Goal: Task Accomplishment & Management: Complete application form

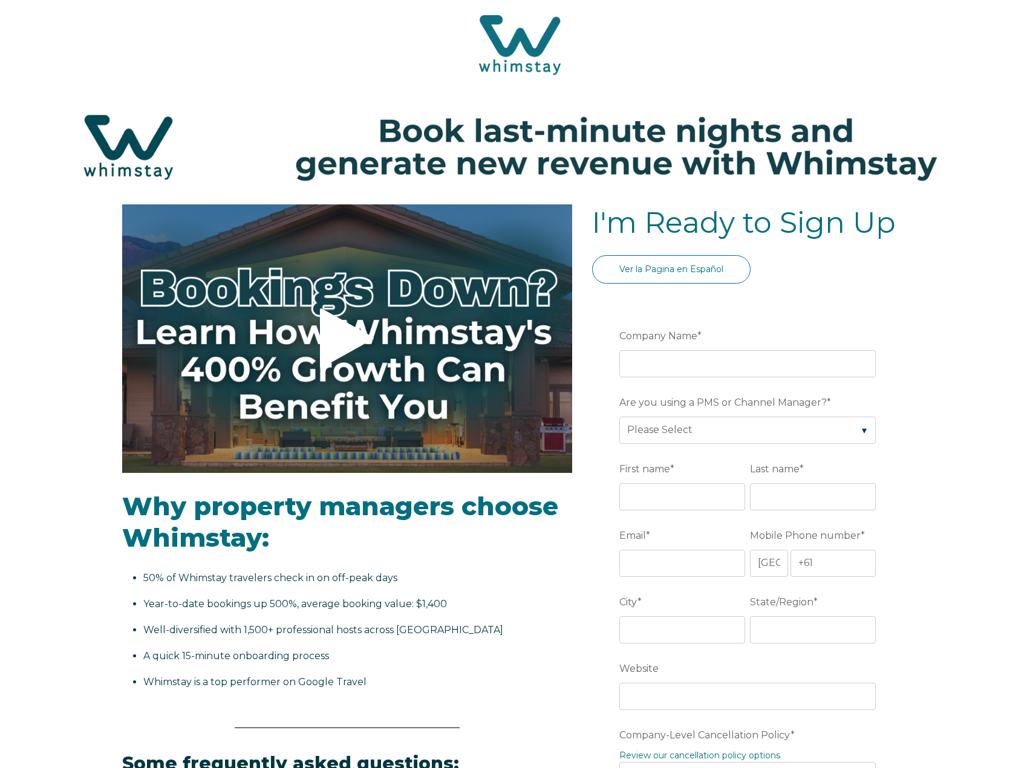
select select "AU"
select select "Standard"
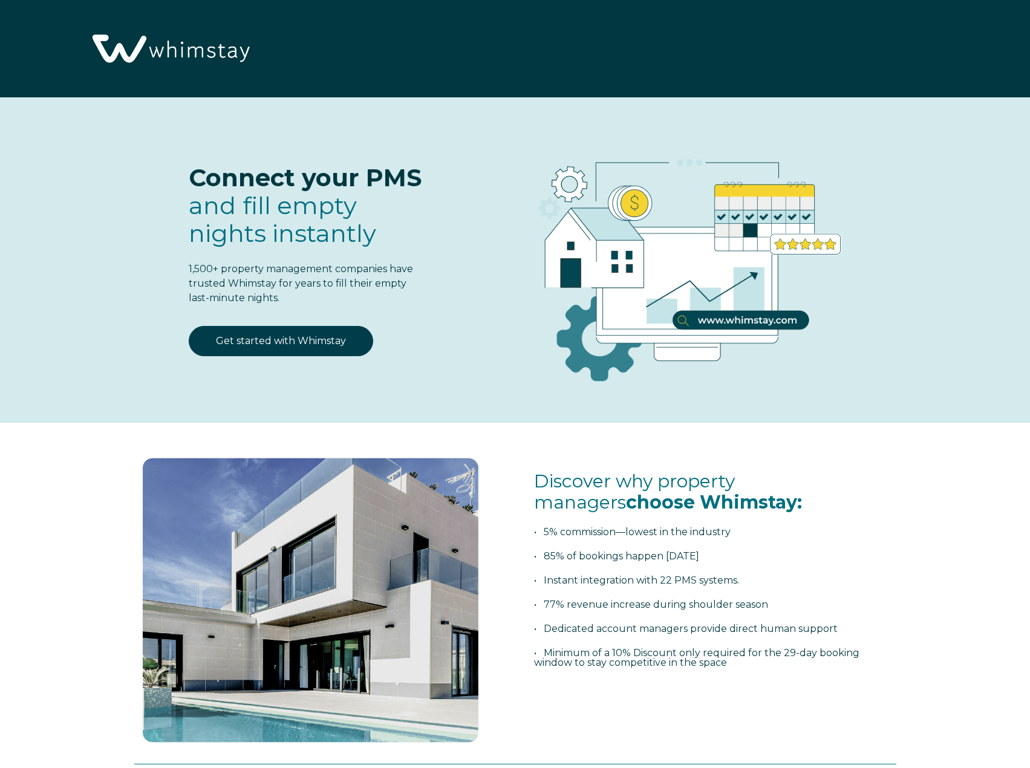
select select "AU"
select select "Standard"
click at [293, 339] on link "Get started with Whimstay" at bounding box center [281, 341] width 185 height 30
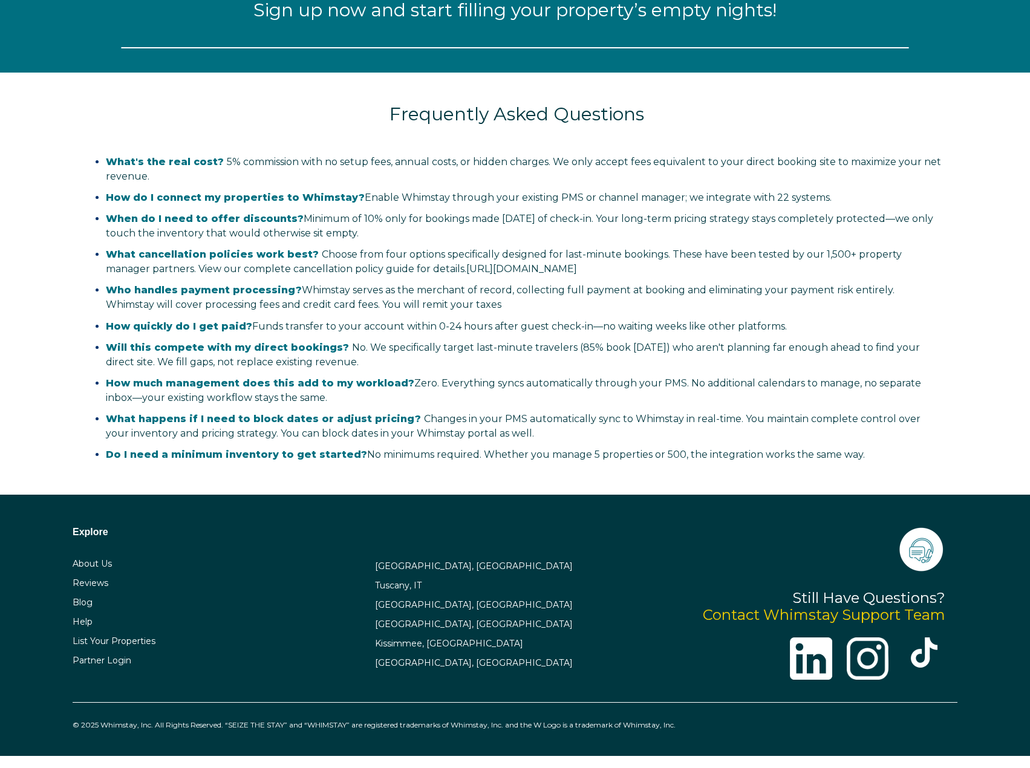
select select "AU"
select select "Standard"
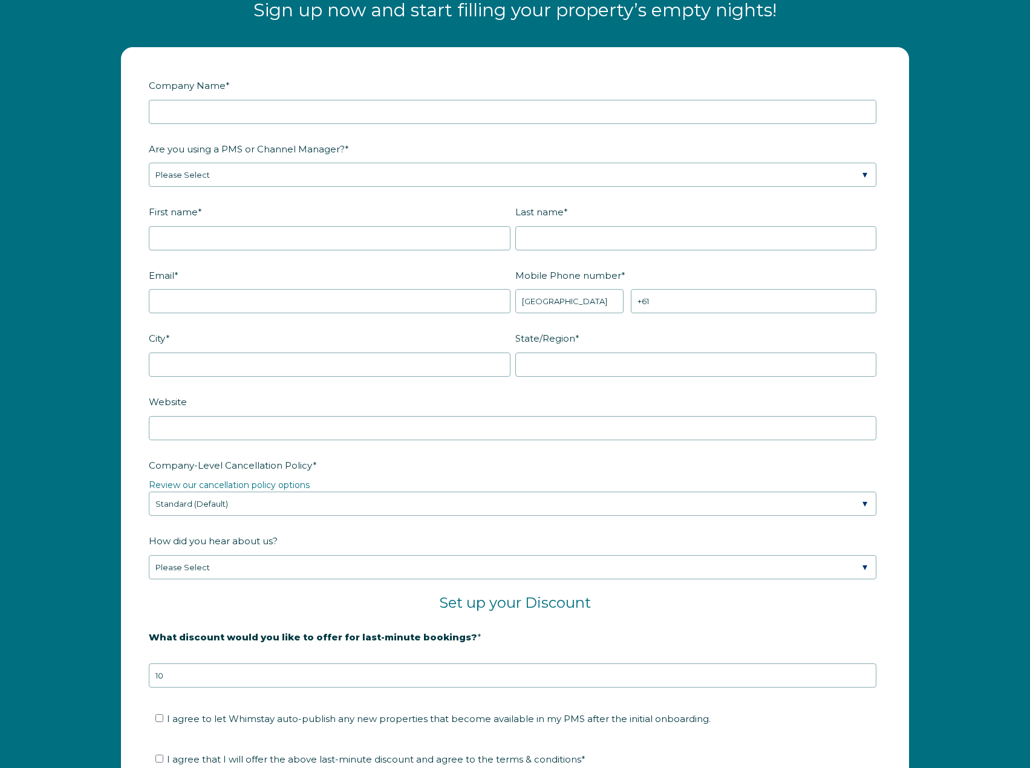
scroll to position [1539, 0]
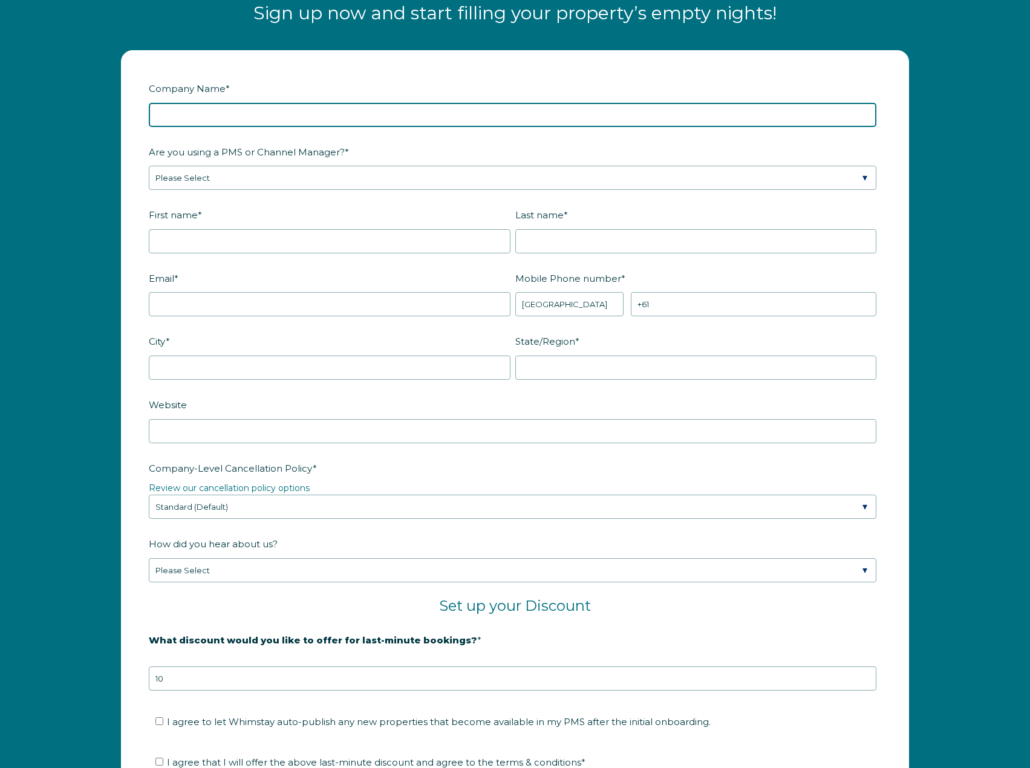
click at [224, 111] on input "Company Name *" at bounding box center [513, 115] width 728 height 24
type input "Melbourne Memories"
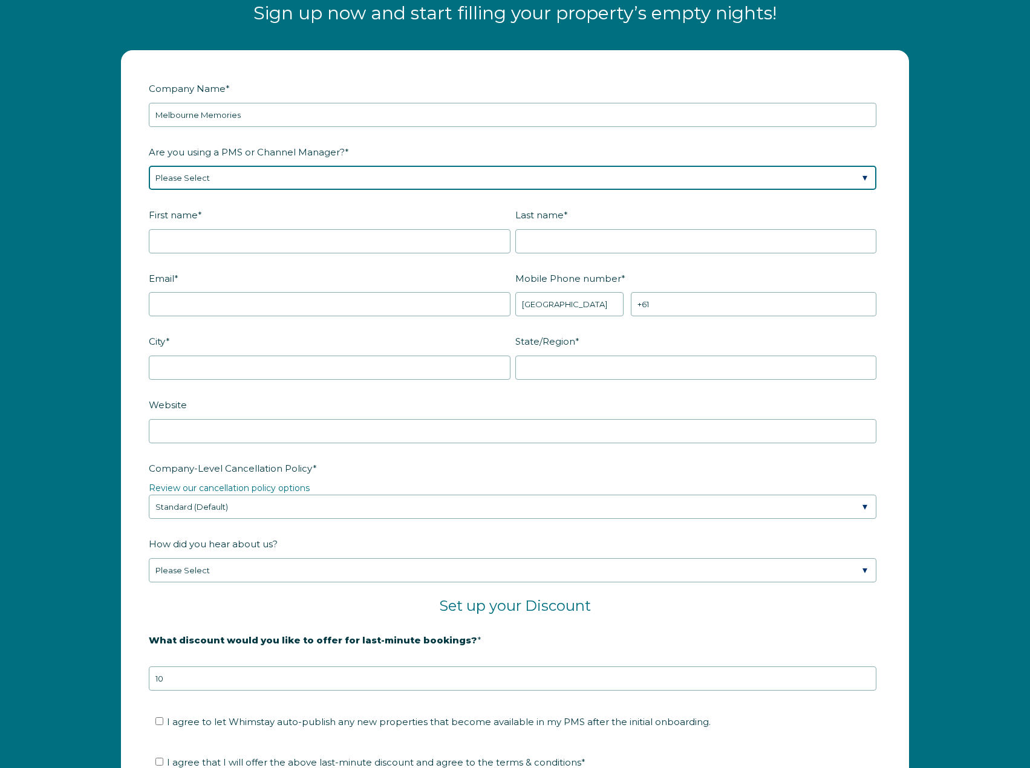
click at [234, 180] on select "Please Select Barefoot BookingPal Boost Brightside CiiRUS Escapia Guesty Hostaw…" at bounding box center [513, 178] width 728 height 24
select select "Hostaway"
click at [149, 166] on select "Please Select Barefoot BookingPal Boost Brightside CiiRUS Escapia Guesty Hostaw…" at bounding box center [513, 178] width 728 height 24
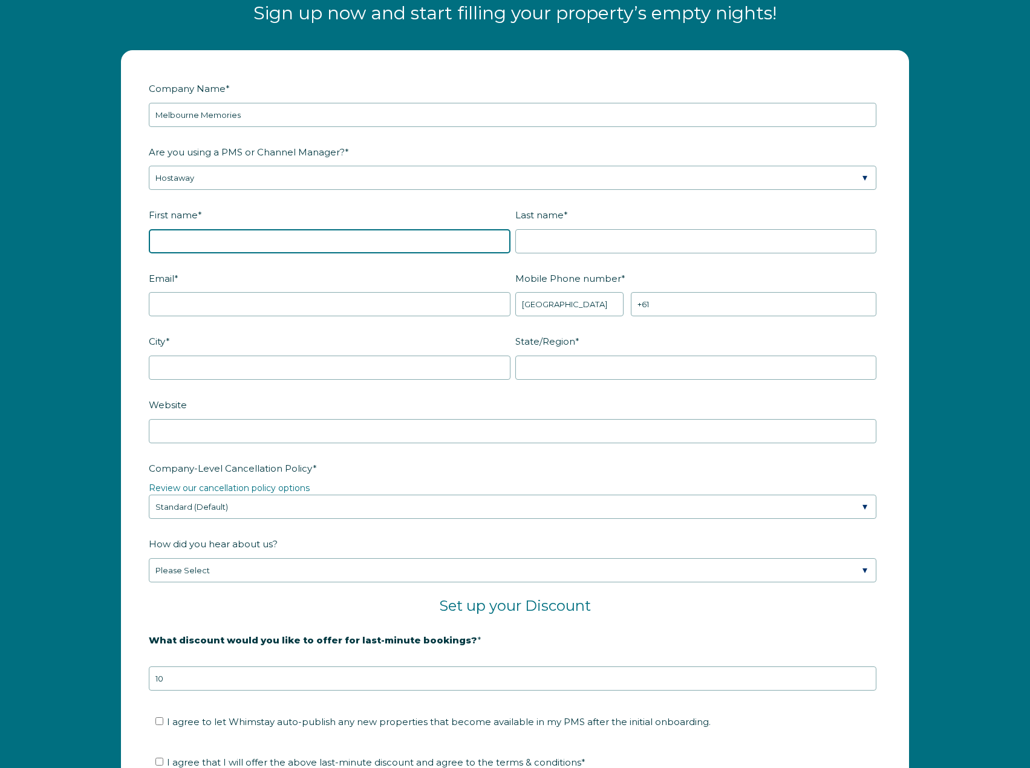
click at [190, 250] on input "First name *" at bounding box center [330, 241] width 362 height 24
type input "[PERSON_NAME]"
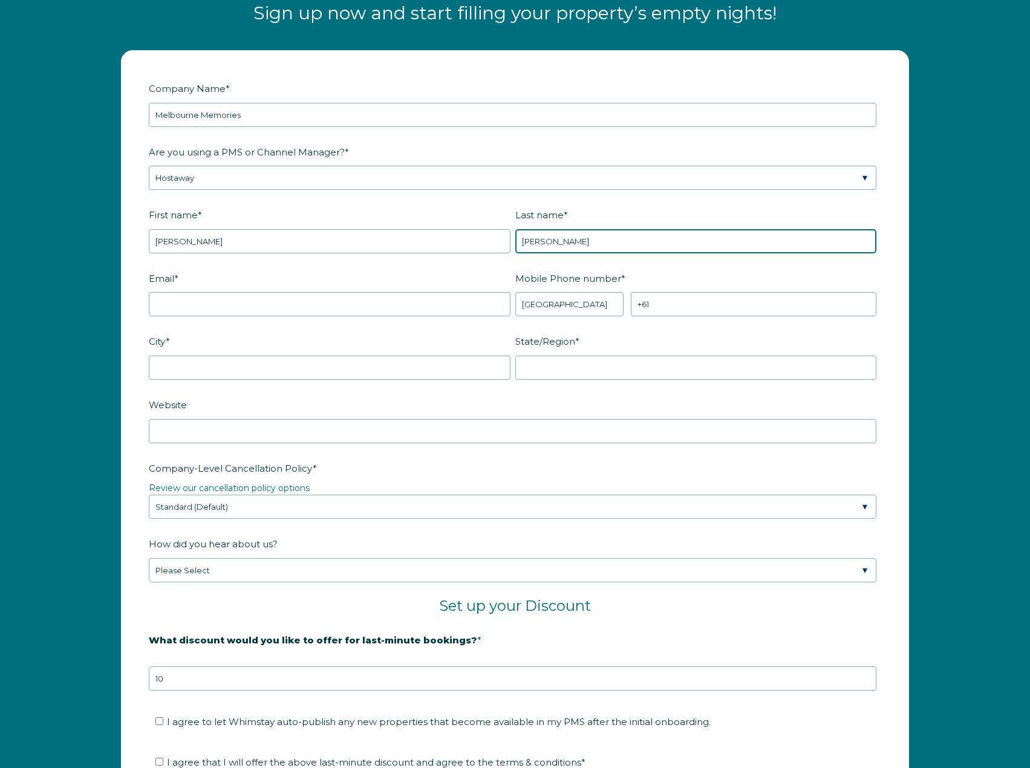
type input "[PERSON_NAME]"
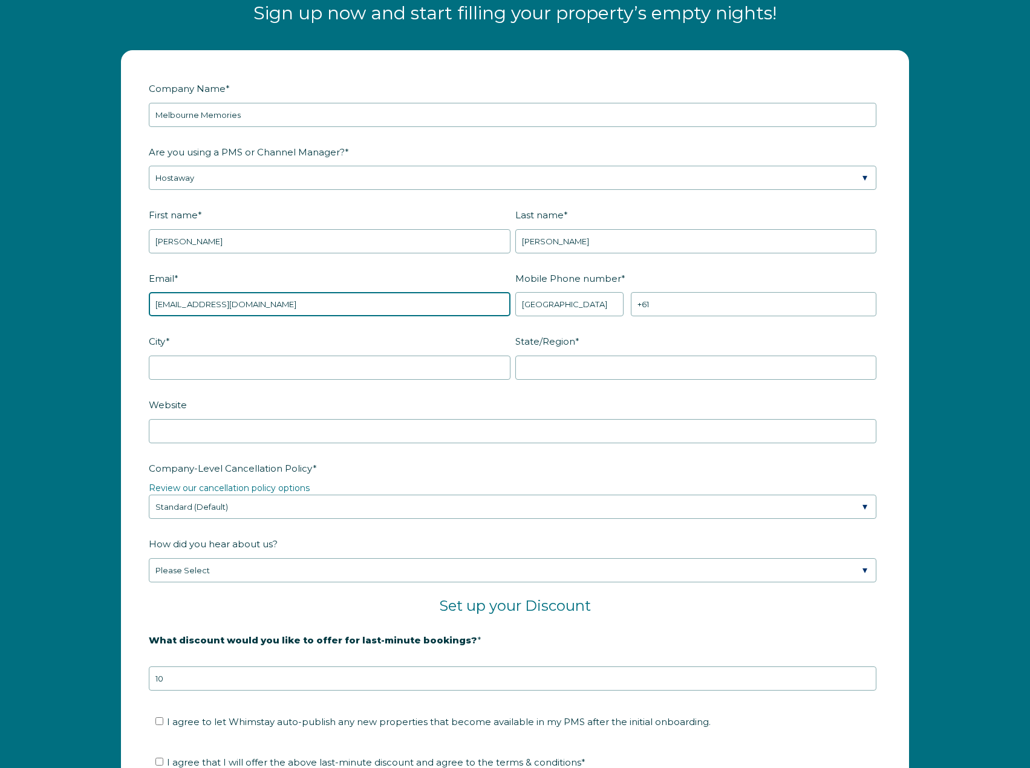
type input "[EMAIL_ADDRESS][DOMAIN_NAME]"
click at [569, 307] on select "* [GEOGRAPHIC_DATA] (‫[GEOGRAPHIC_DATA]‬‎) [GEOGRAPHIC_DATA] ([GEOGRAPHIC_DATA]…" at bounding box center [570, 304] width 108 height 24
click at [516, 292] on select "* [GEOGRAPHIC_DATA] (‫[GEOGRAPHIC_DATA]‬‎) [GEOGRAPHIC_DATA] ([GEOGRAPHIC_DATA]…" at bounding box center [570, 304] width 108 height 24
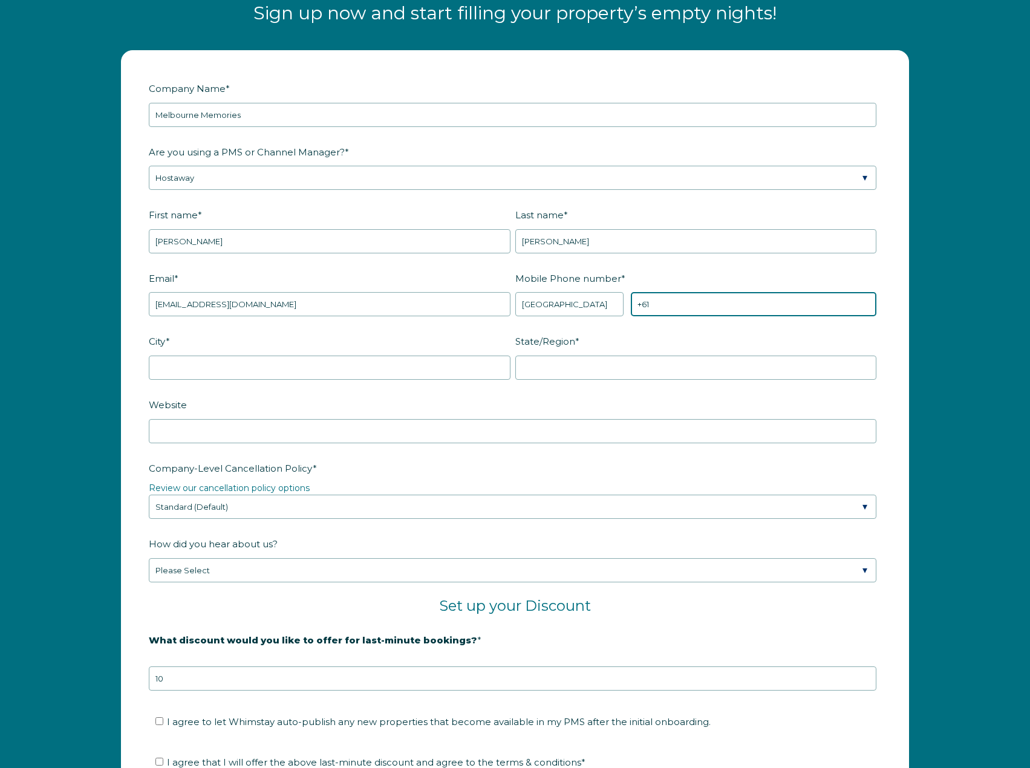
click at [700, 302] on input "+61" at bounding box center [754, 304] width 246 height 24
type input "[PHONE_NUMBER]"
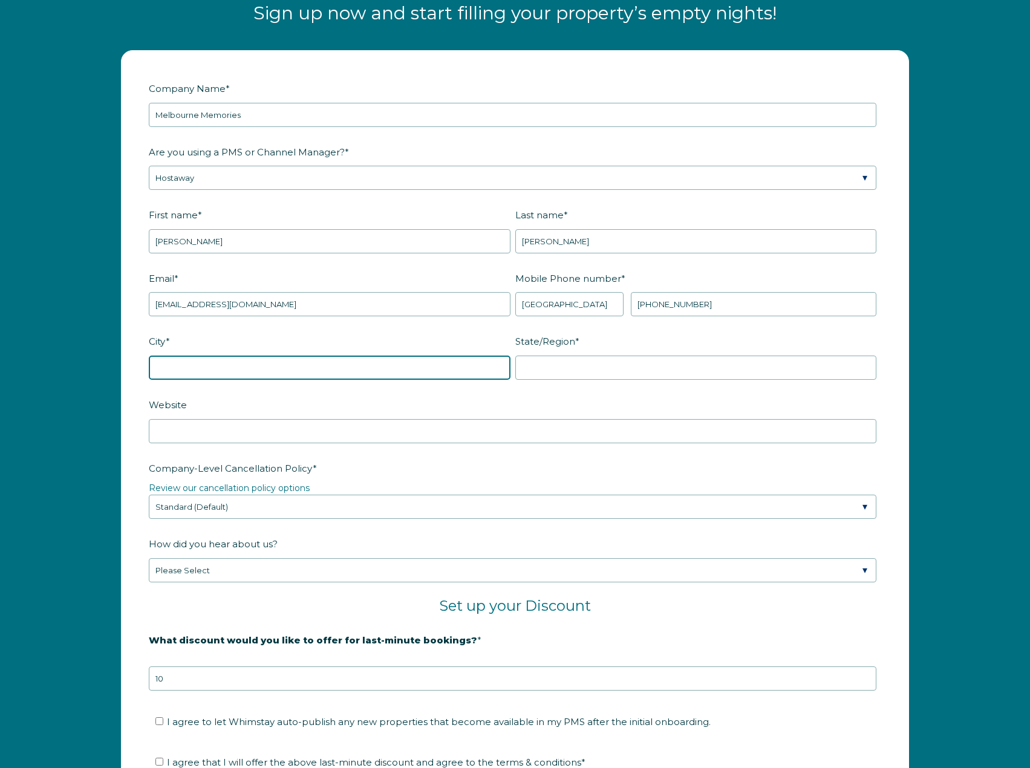
click at [200, 375] on input "City *" at bounding box center [330, 368] width 362 height 24
type input "[GEOGRAPHIC_DATA]"
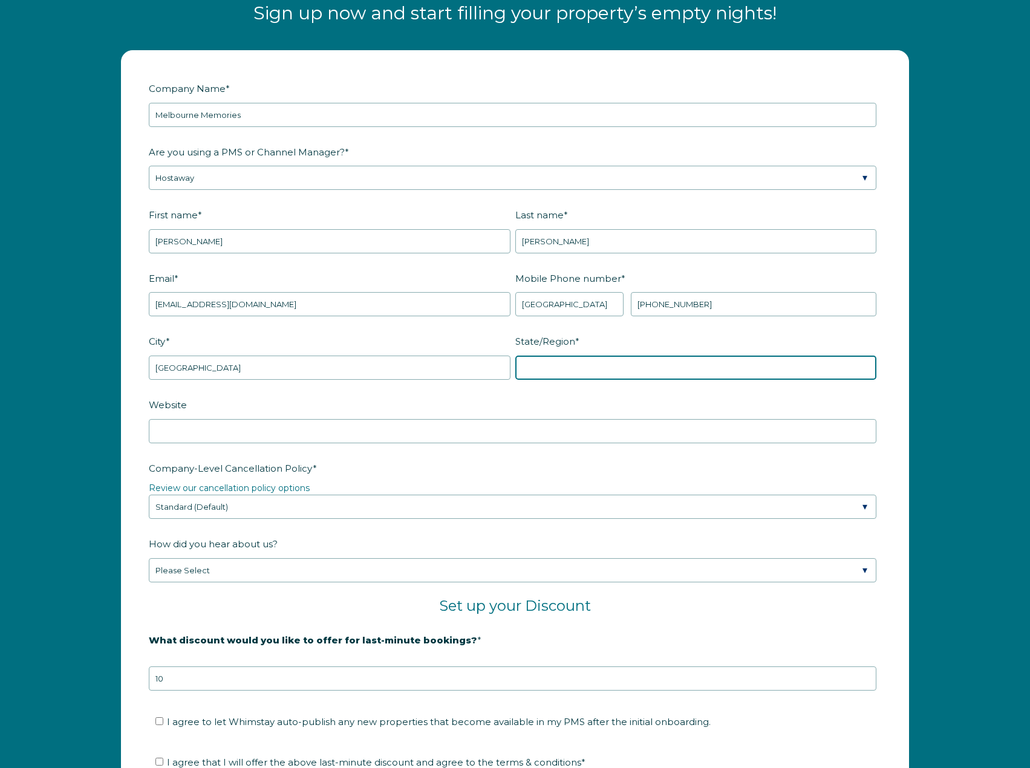
click at [647, 364] on input "State/Region *" at bounding box center [697, 368] width 362 height 24
type input "Victoria"
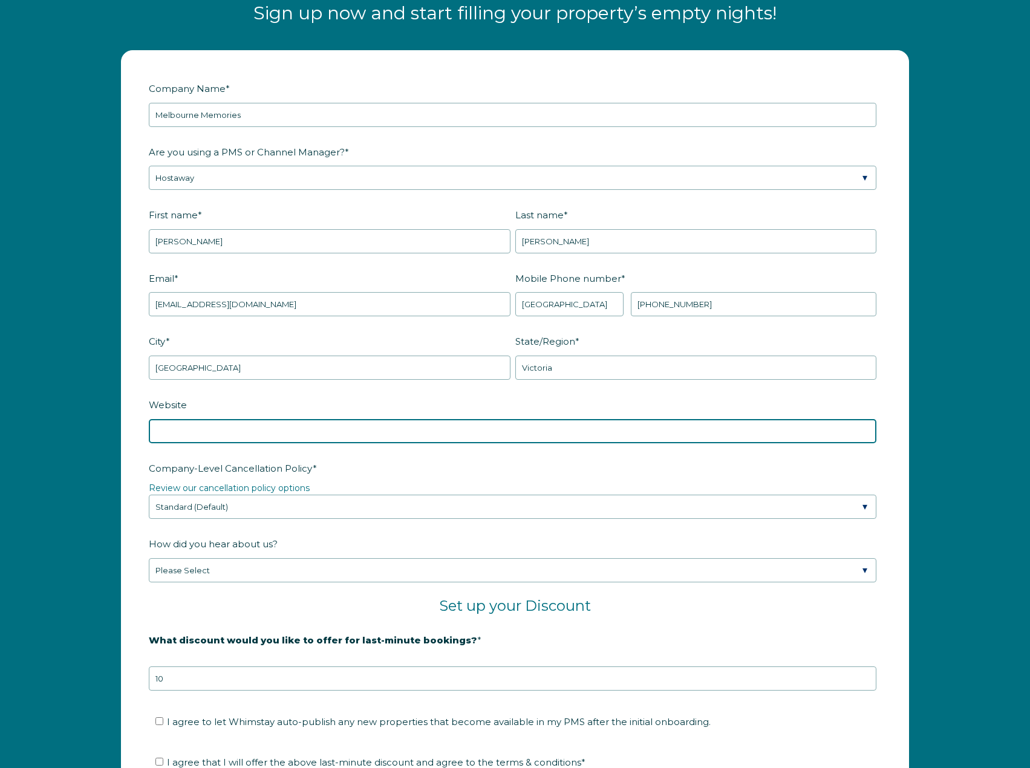
click at [191, 439] on input "Website" at bounding box center [513, 431] width 728 height 24
click at [191, 431] on input "Website" at bounding box center [513, 431] width 728 height 24
paste input "[URL][DOMAIN_NAME]"
type input "[URL][DOMAIN_NAME]"
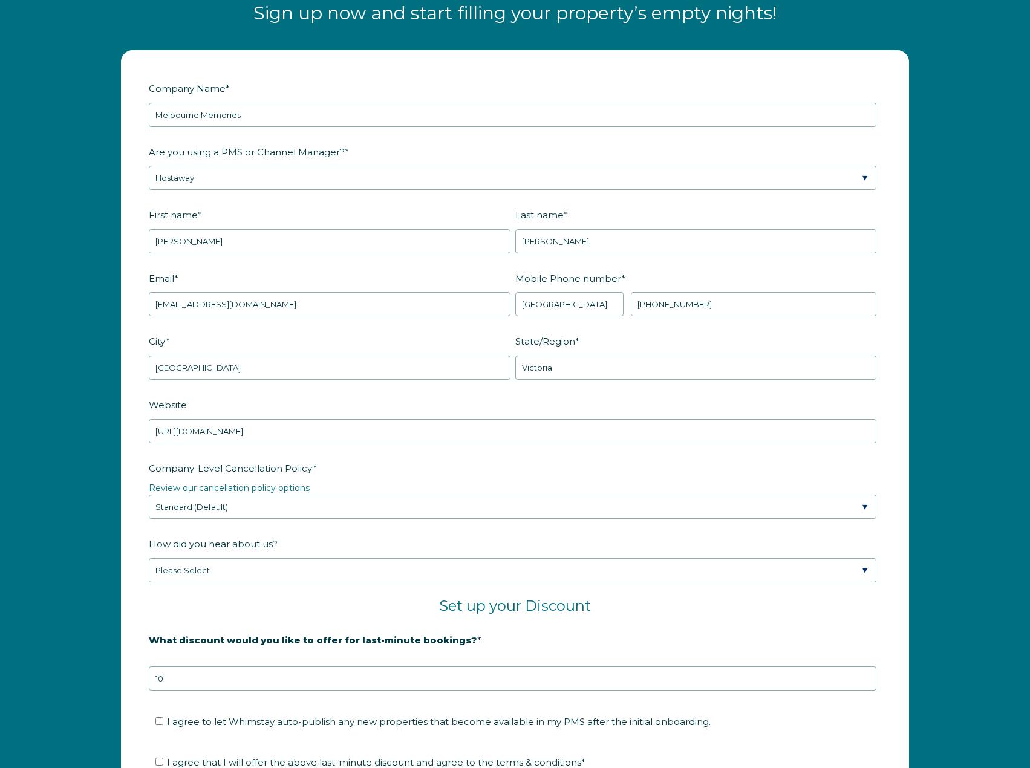
click at [418, 468] on label "Company-Level Cancellation Policy *" at bounding box center [515, 468] width 733 height 21
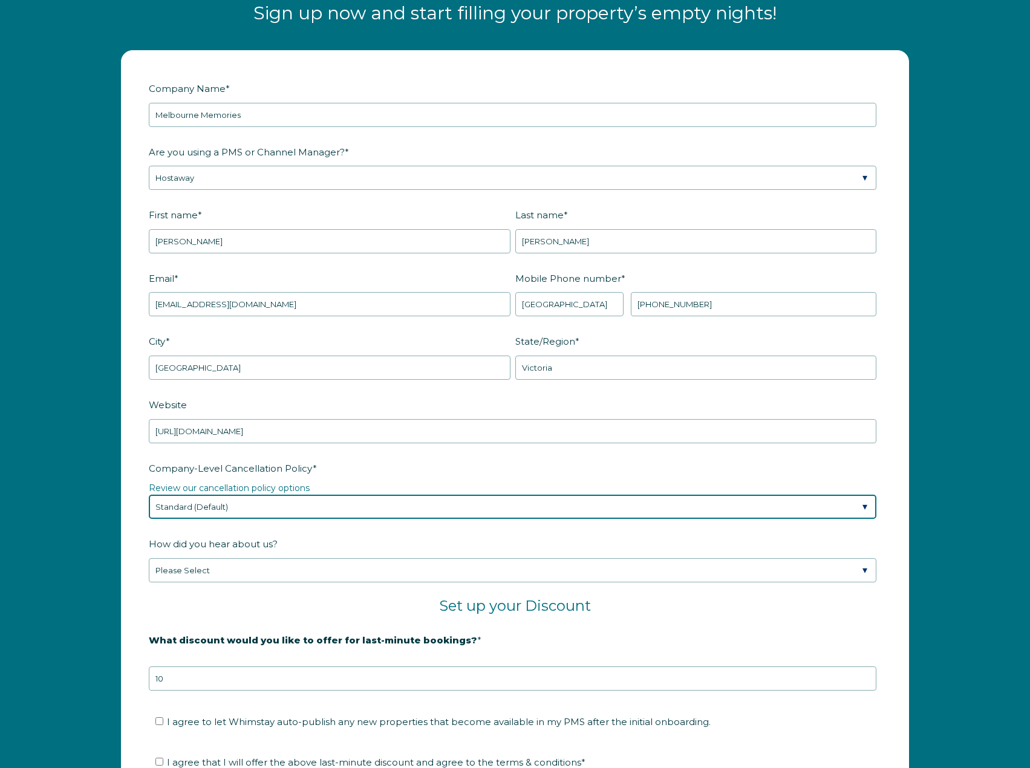
click at [418, 495] on select "Please Select Partial Standard (Default) Moderate Strict" at bounding box center [513, 507] width 728 height 24
click at [248, 512] on select "Please Select Partial Standard (Default) Moderate Strict" at bounding box center [513, 507] width 728 height 24
select select "Strict"
click at [149, 495] on select "Please Select Partial Standard (Default) Moderate Strict" at bounding box center [513, 507] width 728 height 24
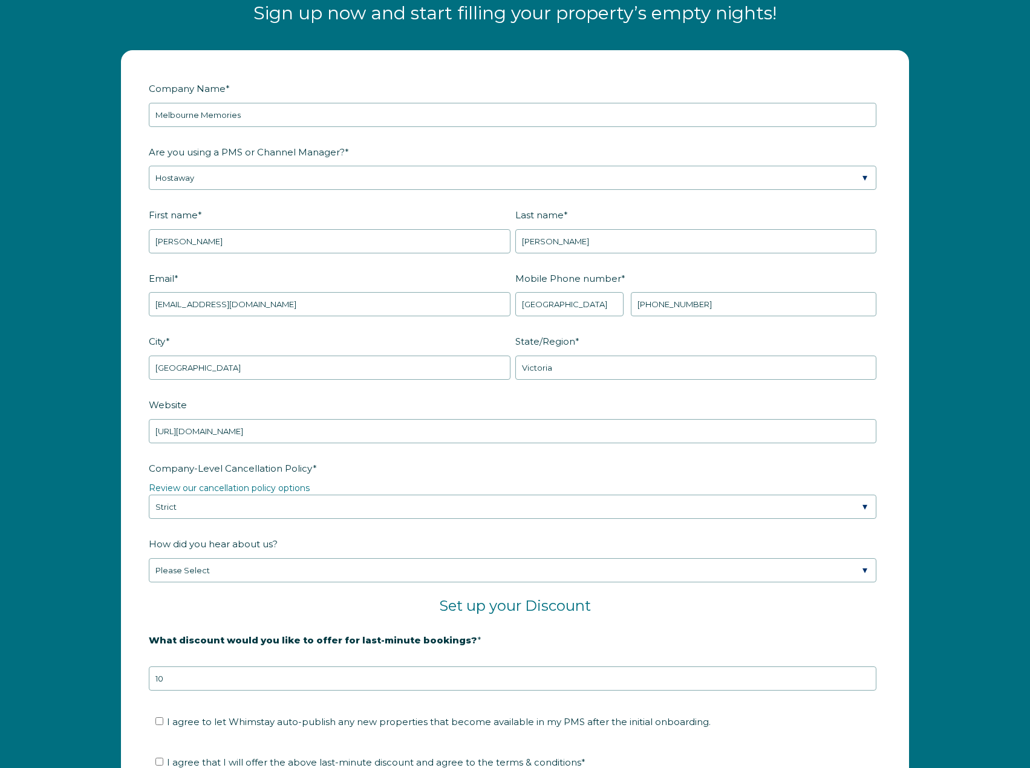
click at [257, 596] on fieldset "How did you hear about us? Please Select Found Whimstay through a Google search…" at bounding box center [515, 566] width 733 height 64
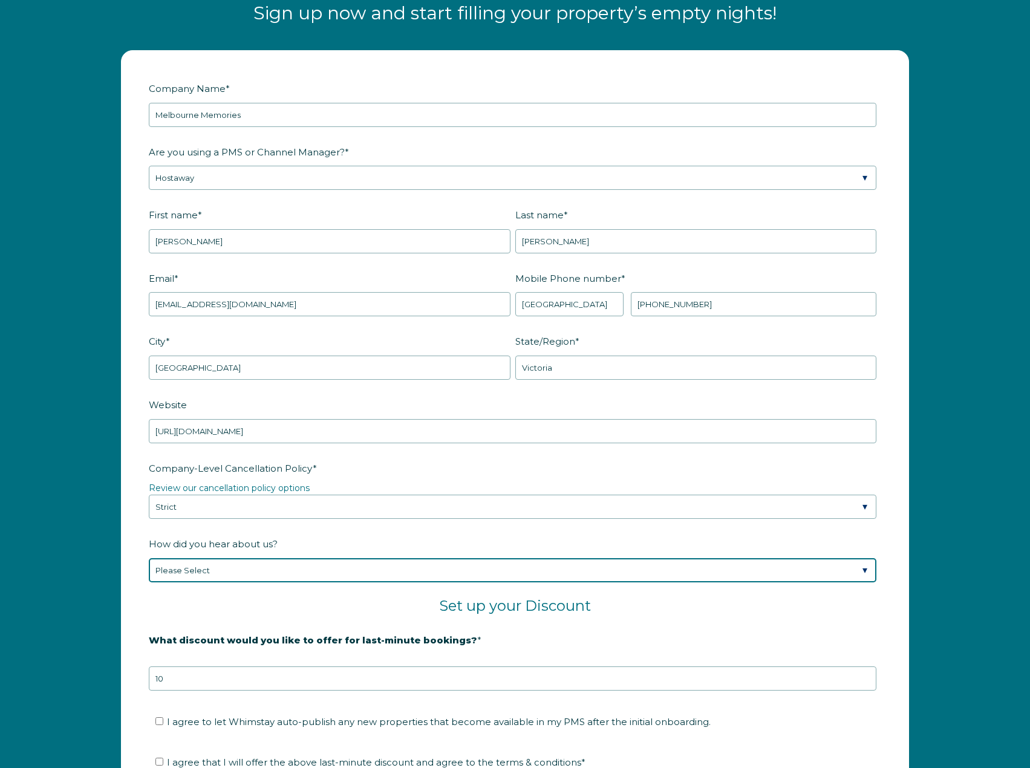
click at [214, 572] on select "Please Select Found Whimstay through a Google search Spoke to a Whimstay salesp…" at bounding box center [513, 571] width 728 height 24
select select "Social Media"
click at [149, 559] on select "Please Select Found Whimstay through a Google search Spoke to a Whimstay salesp…" at bounding box center [513, 571] width 728 height 24
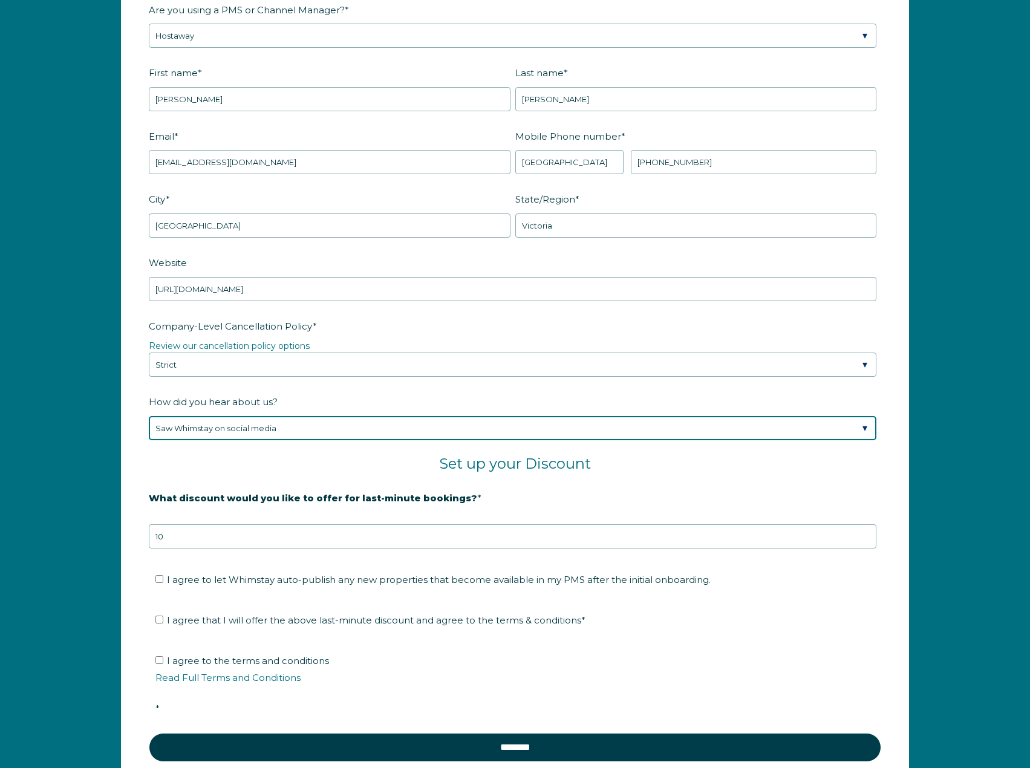
scroll to position [1781, 0]
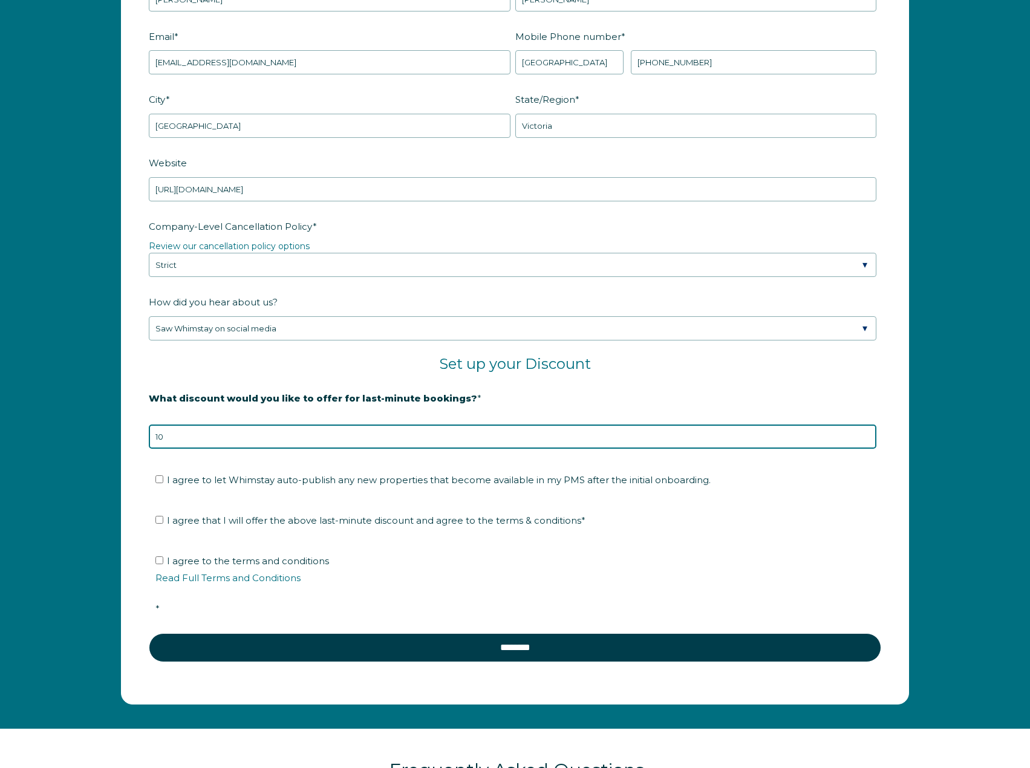
click at [270, 442] on input "10" at bounding box center [513, 437] width 728 height 24
click at [868, 433] on input "11" at bounding box center [513, 437] width 728 height 24
click at [868, 433] on input "12" at bounding box center [513, 437] width 728 height 24
click at [867, 439] on input "11" at bounding box center [513, 437] width 728 height 24
type input "10"
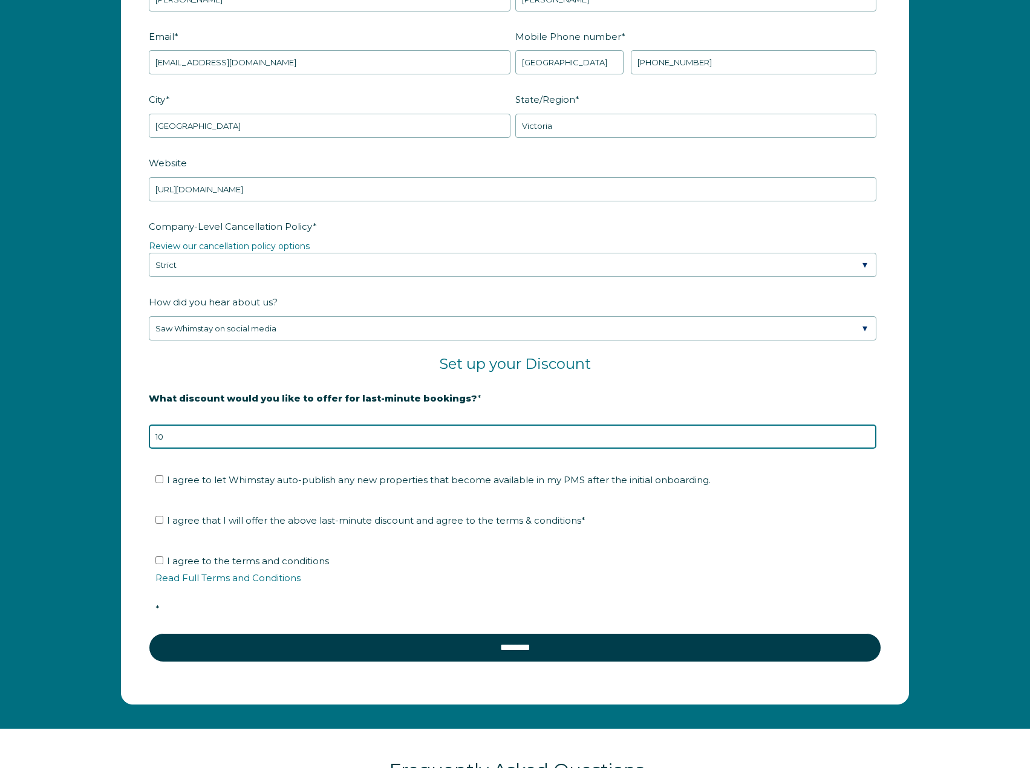
click at [867, 439] on input "10" at bounding box center [513, 437] width 728 height 24
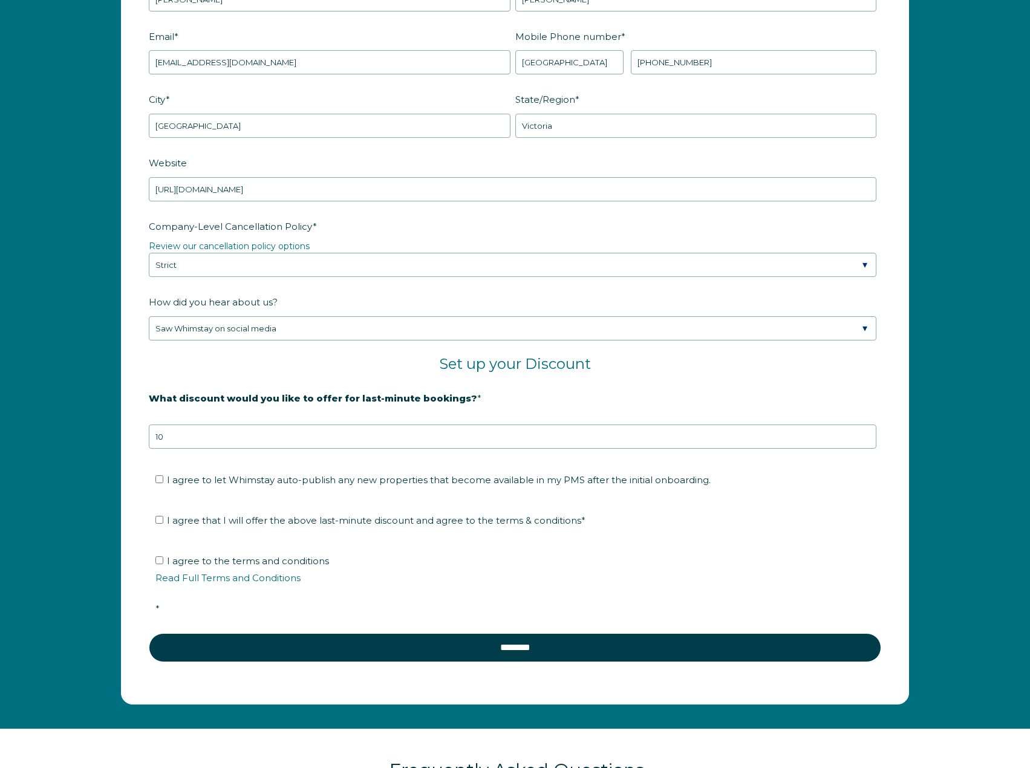
click at [807, 538] on fieldset "I agree that I will offer the above last-minute discount and agree to the terms…" at bounding box center [515, 525] width 733 height 41
click at [159, 478] on input "I agree to let Whimstay auto-publish any new properties that become available i…" at bounding box center [160, 480] width 8 height 8
checkbox input "true"
click at [160, 517] on input "I agree that I will offer the above last-minute discount and agree to the terms…" at bounding box center [160, 520] width 8 height 8
checkbox input "true"
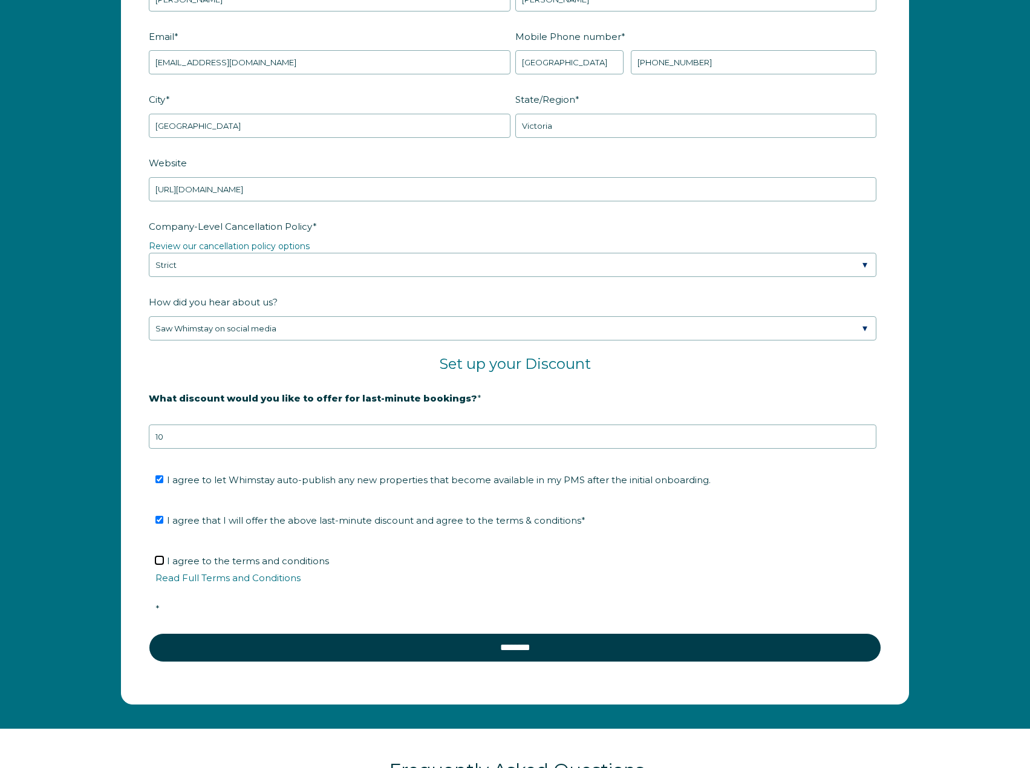
click at [157, 563] on input "I agree to the terms and conditions Read Full Terms and Conditions *" at bounding box center [160, 561] width 8 height 8
checkbox input "true"
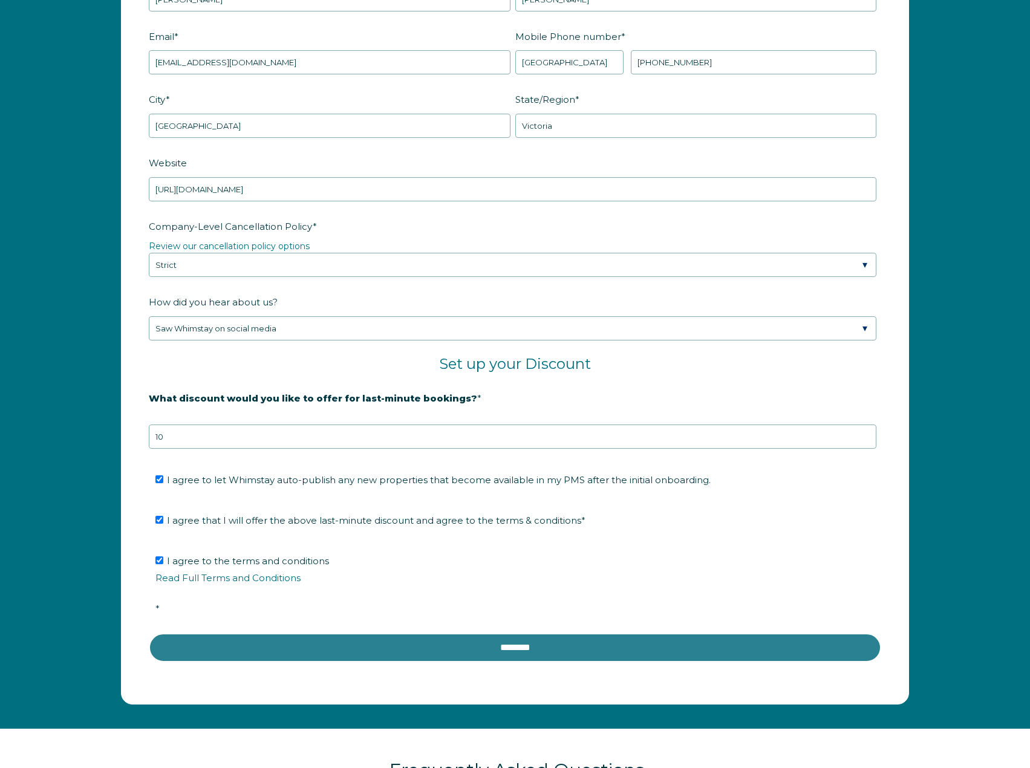
click at [514, 652] on input "********" at bounding box center [515, 648] width 733 height 29
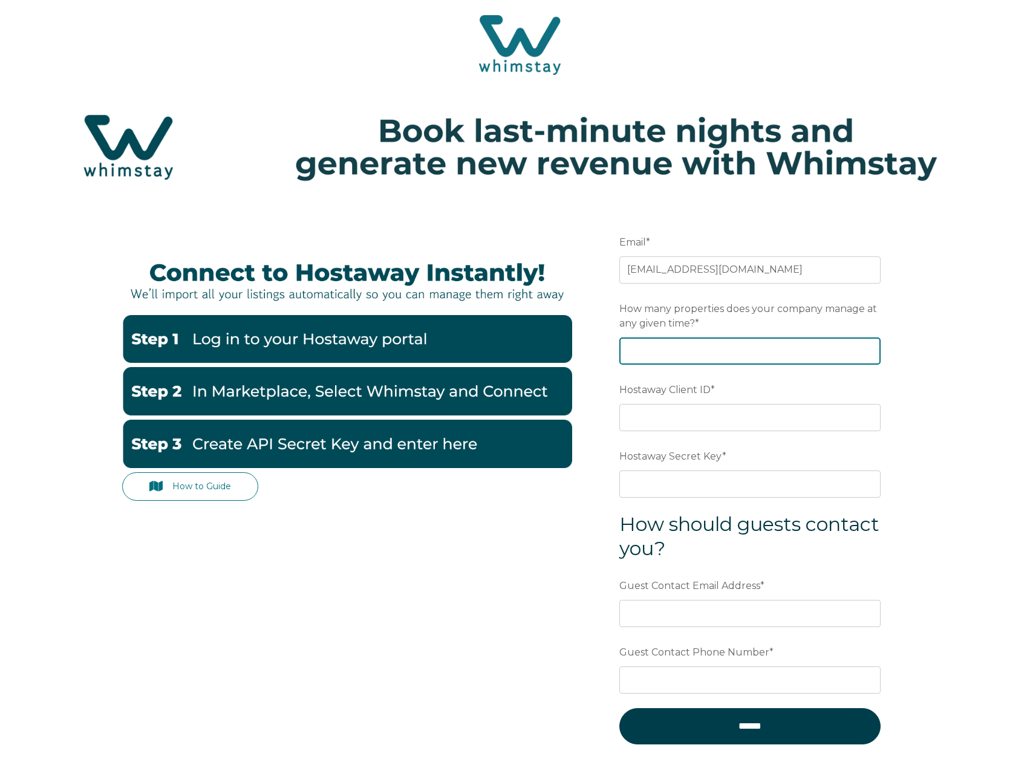
click at [733, 348] on input "How many properties does your company manage at any given time? *" at bounding box center [750, 351] width 261 height 27
click at [687, 346] on input "How many properties does your company manage at any given time? *" at bounding box center [750, 351] width 261 height 27
type input "12"
click at [1006, 428] on div "How to Guide Email * jakebuckley995@gmail.com Preferred language SDR How many p…" at bounding box center [515, 520] width 1030 height 631
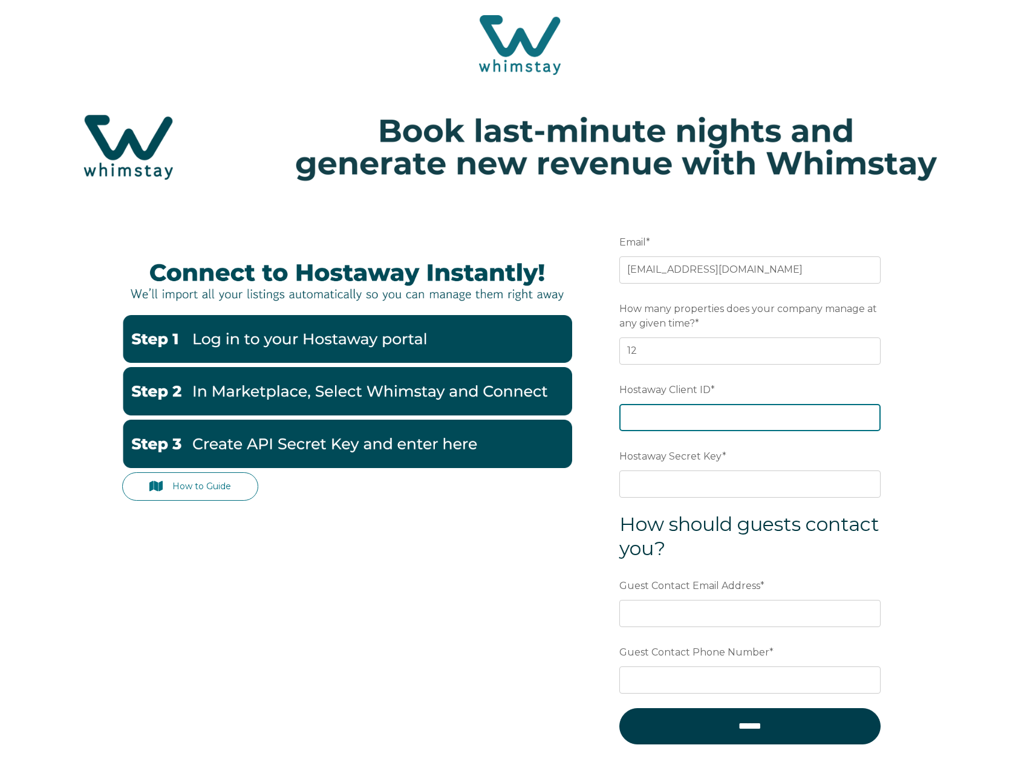
click at [695, 420] on input "Hostaway Client ID *" at bounding box center [750, 417] width 261 height 27
paste input "sales@whimstay.com"
drag, startPoint x: 762, startPoint y: 421, endPoint x: 639, endPoint y: 427, distance: 123.6
click at [639, 427] on input "sales@whimstay.com" at bounding box center [750, 417] width 261 height 27
type input "s"
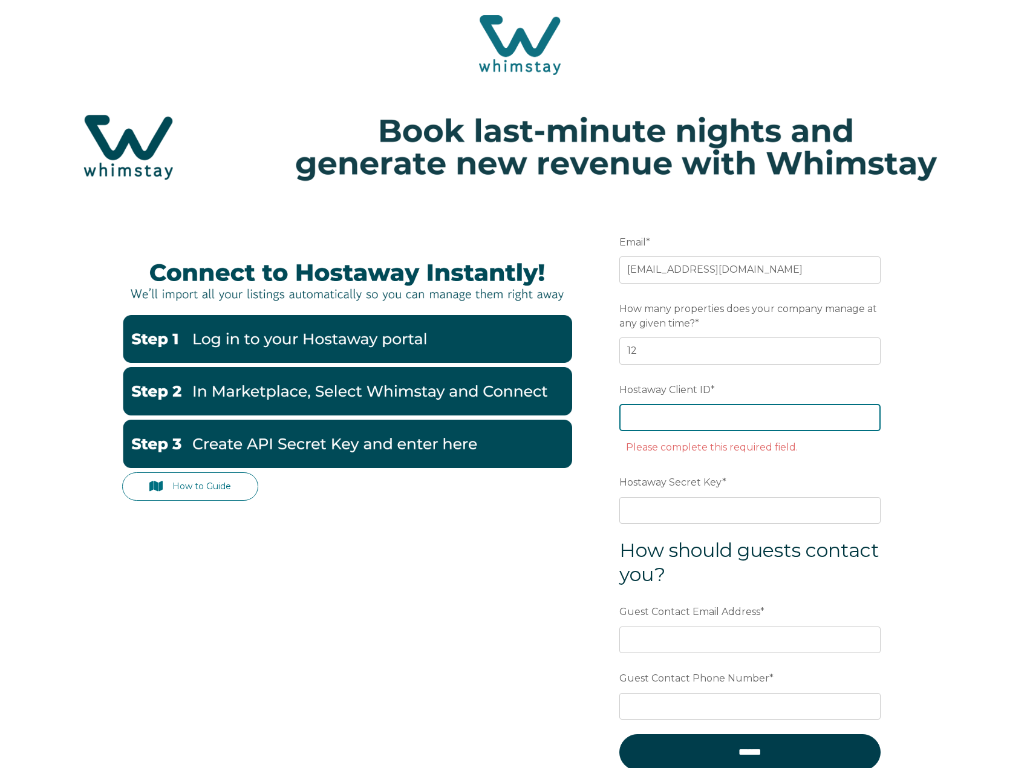
click at [658, 418] on input "Hostaway Client ID *" at bounding box center [750, 417] width 261 height 27
paste input "146794"
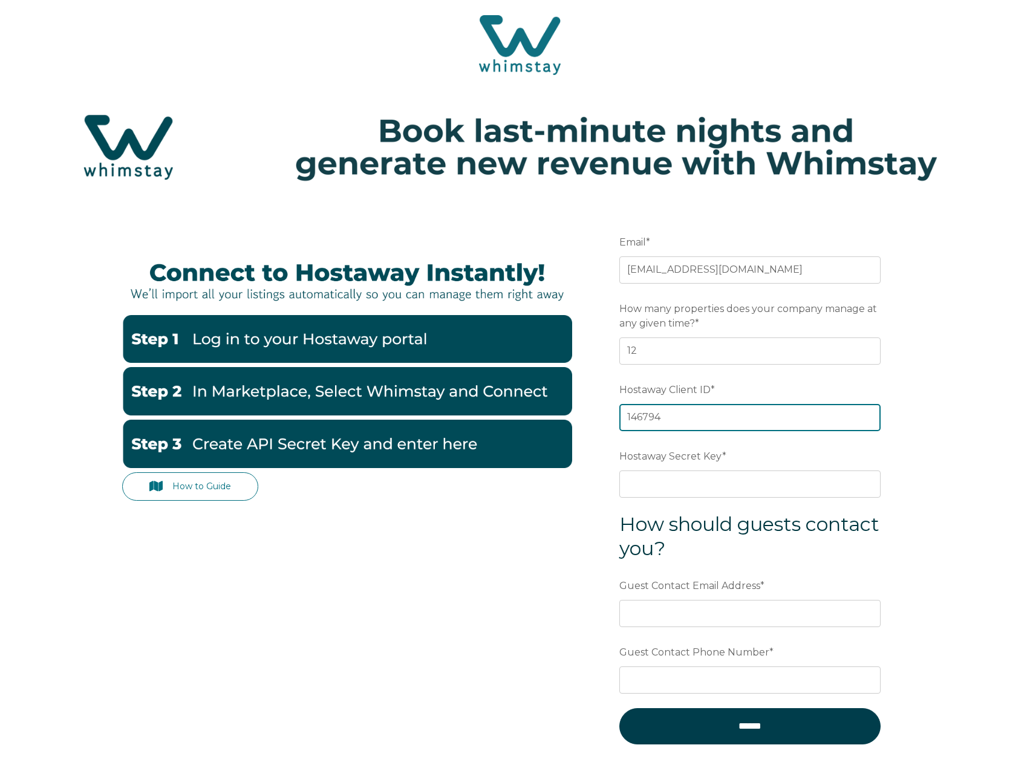
type input "146794"
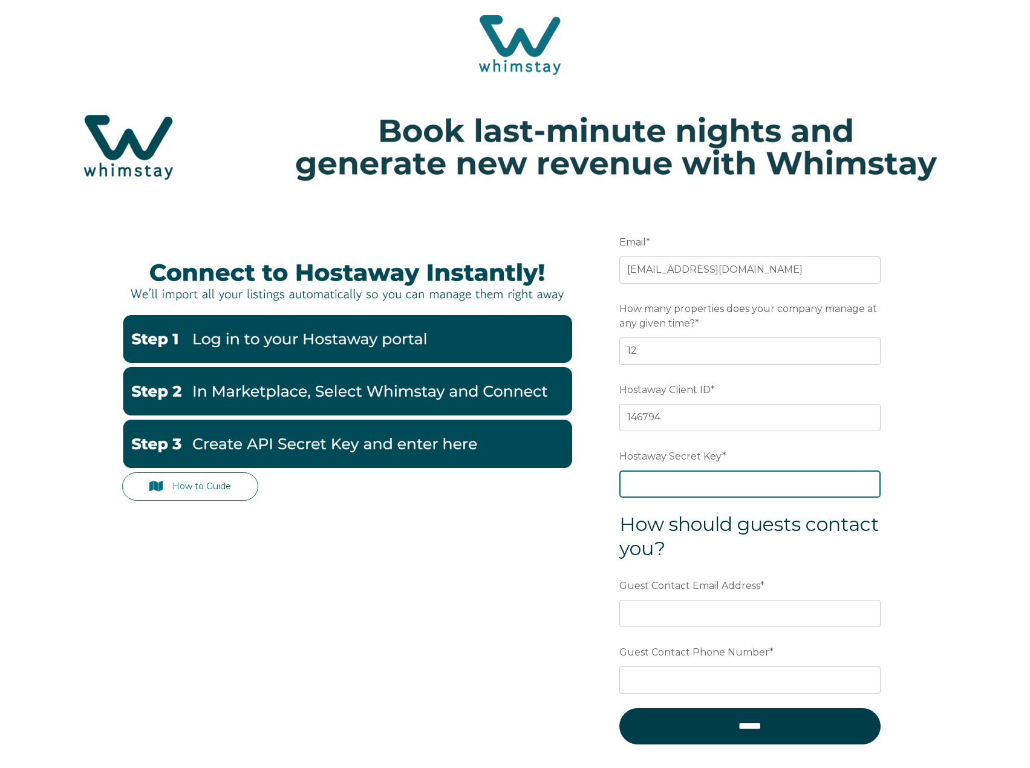
click at [686, 488] on input "Hostaway Secret Key *" at bounding box center [750, 484] width 261 height 27
paste input "2a9a5da8612274d9c67762be4f9eed20517b8b92e5aa766ea44a0c55d4c56afc"
type input "2a9a5da8612274d9c67762be4f9eed20517b8b92e5aa766ea44a0c55d4c56afc"
click at [922, 525] on div "How to Guide Email * jakebuckley995@gmail.com Preferred language SDR How many p…" at bounding box center [515, 520] width 1030 height 631
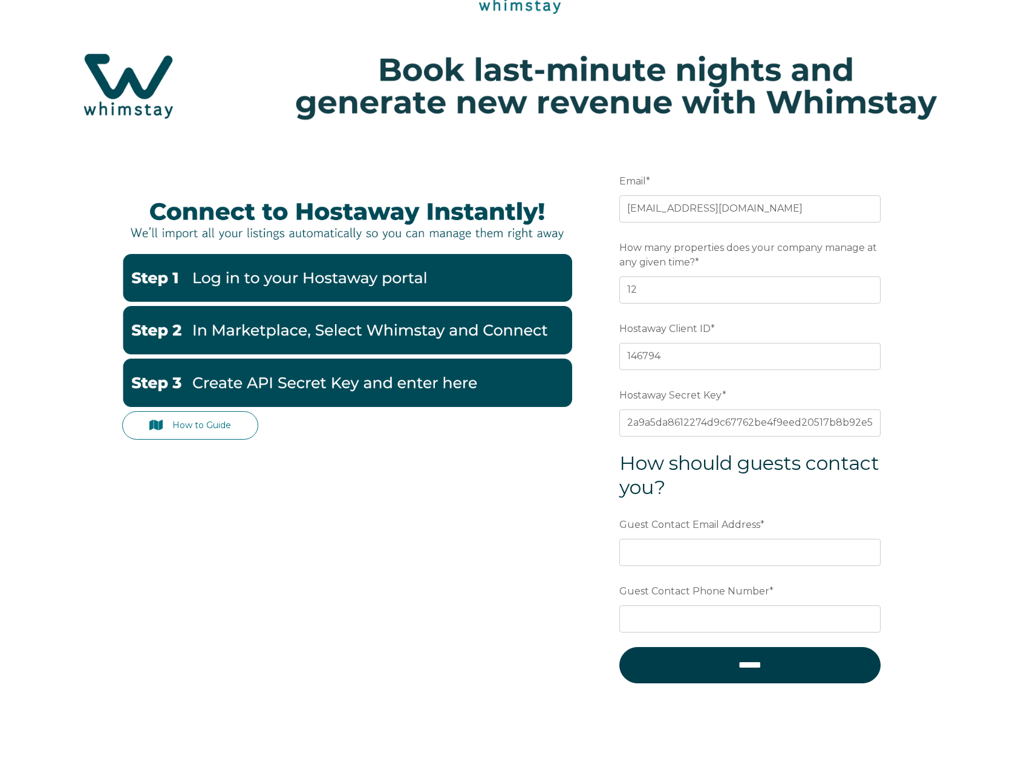
scroll to position [121, 0]
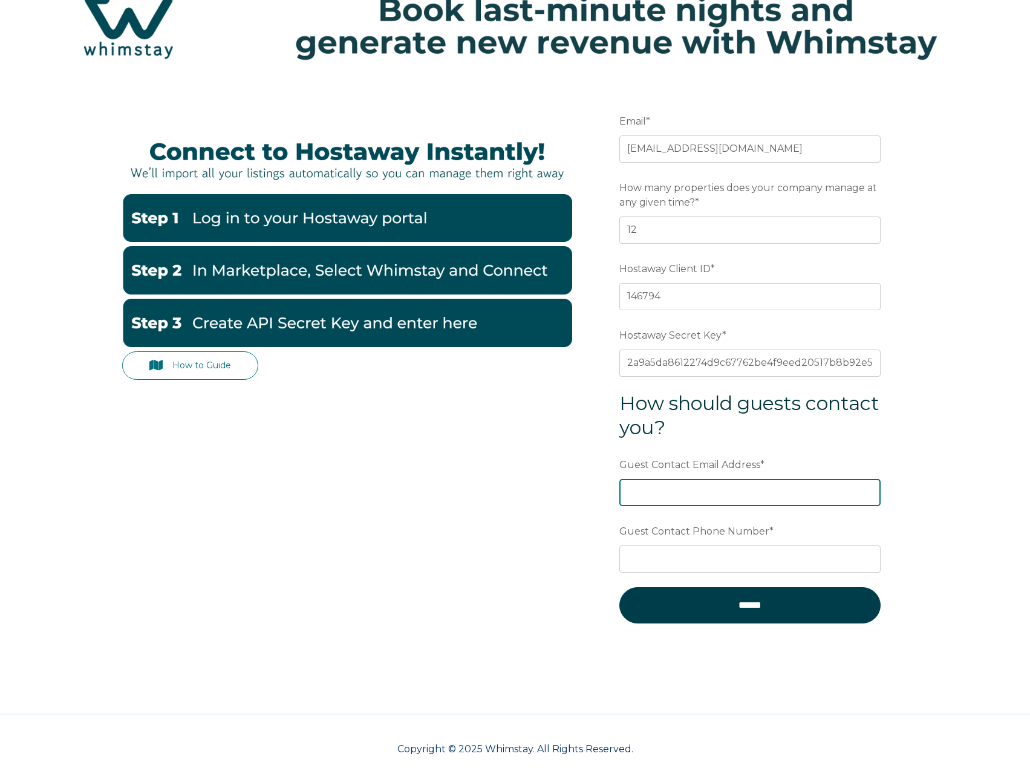
click at [700, 501] on input "Guest Contact Email Address *" at bounding box center [750, 492] width 261 height 27
type input "jake@melbournememories.com"
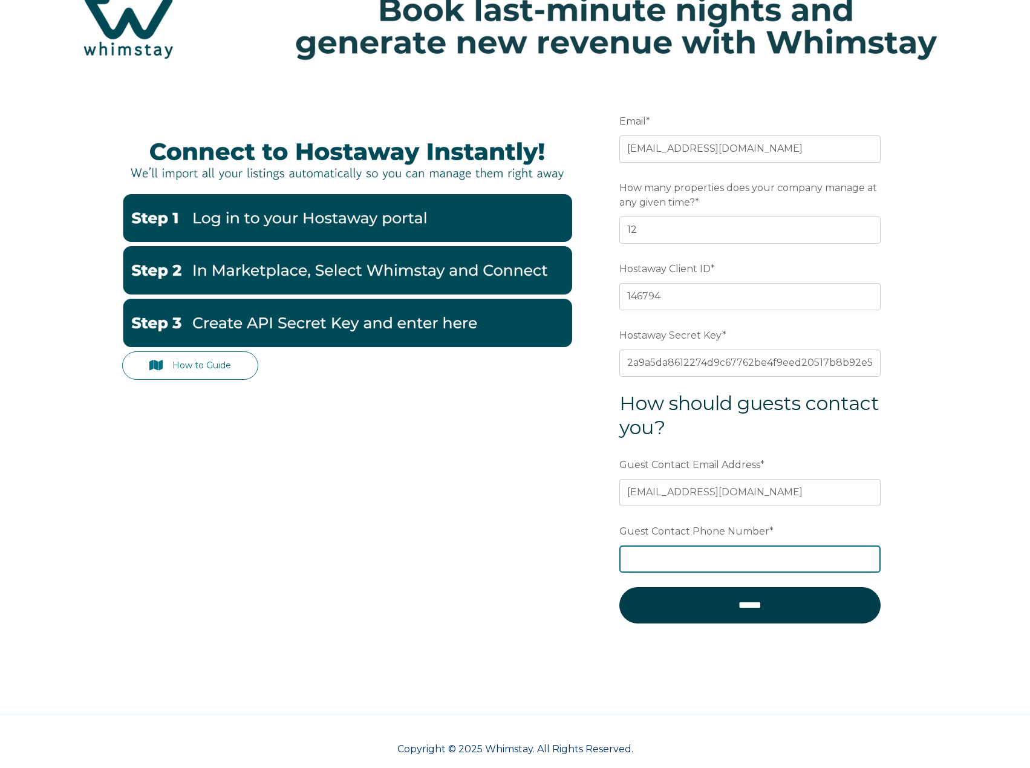
click at [644, 558] on input "Guest Contact Phone Number *" at bounding box center [750, 559] width 261 height 27
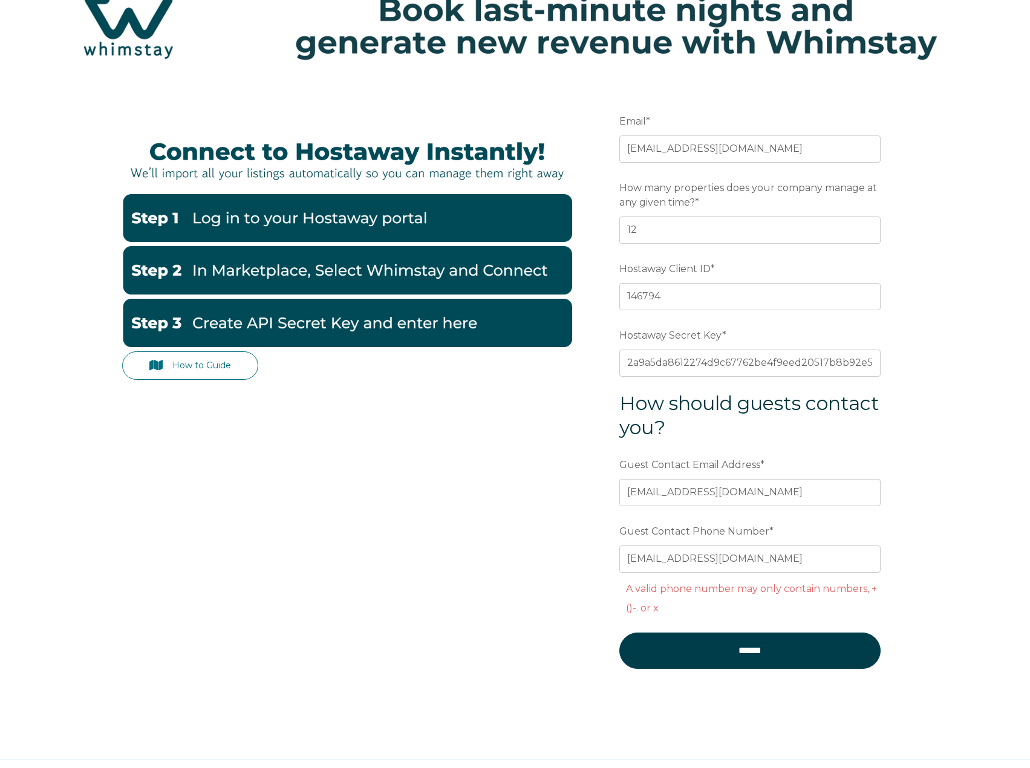
drag, startPoint x: 956, startPoint y: 606, endPoint x: 959, endPoint y: 595, distance: 11.3
click at [957, 606] on div "How to Guide Email * jakebuckley995@gmail.com Preferred language SDR How many p…" at bounding box center [515, 422] width 1030 height 676
drag, startPoint x: 801, startPoint y: 554, endPoint x: 565, endPoint y: 555, distance: 236.0
click at [565, 555] on div "How to Guide Email * jakebuckley995@gmail.com Preferred language SDR How many p…" at bounding box center [515, 397] width 787 height 627
type input "0"
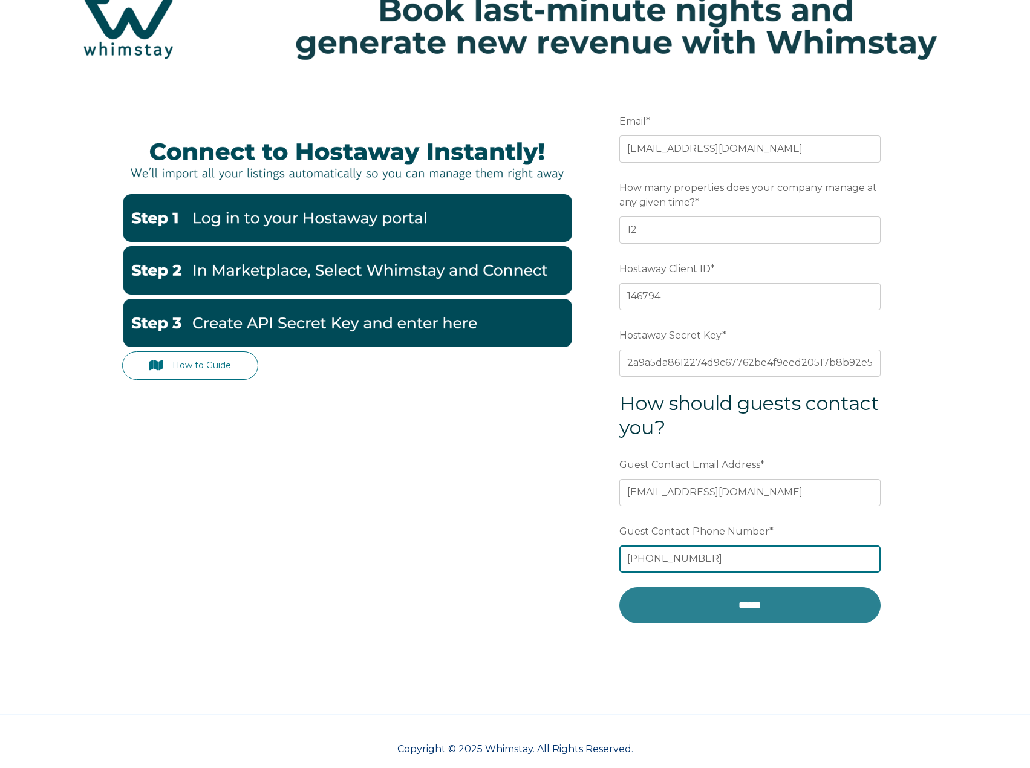
type input "+61406214214"
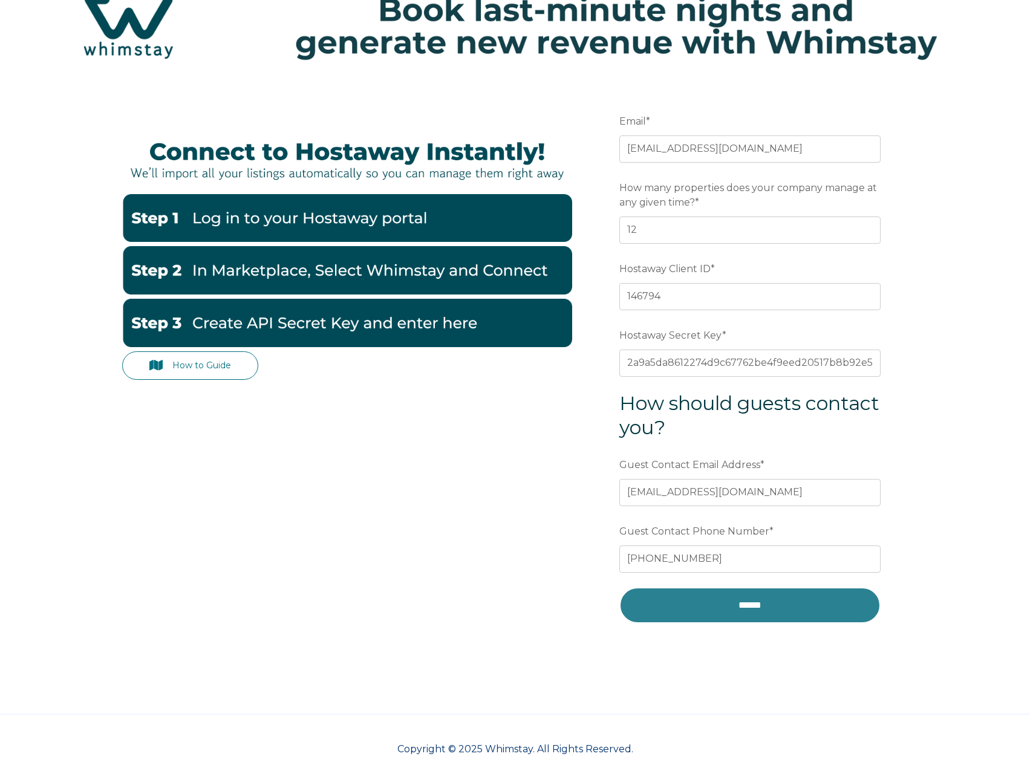
click at [756, 608] on input "******" at bounding box center [750, 606] width 261 height 36
